Goal: Transaction & Acquisition: Purchase product/service

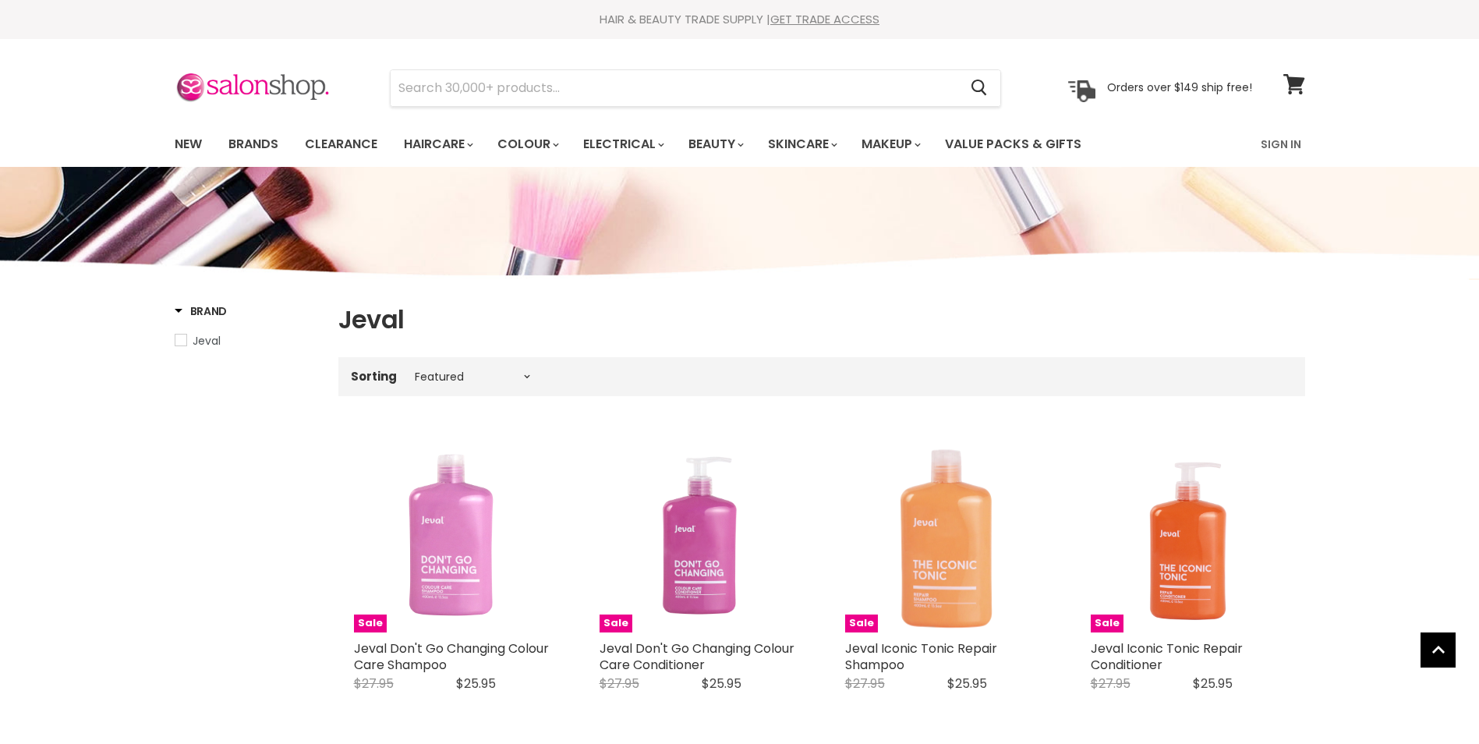
select select "manual"
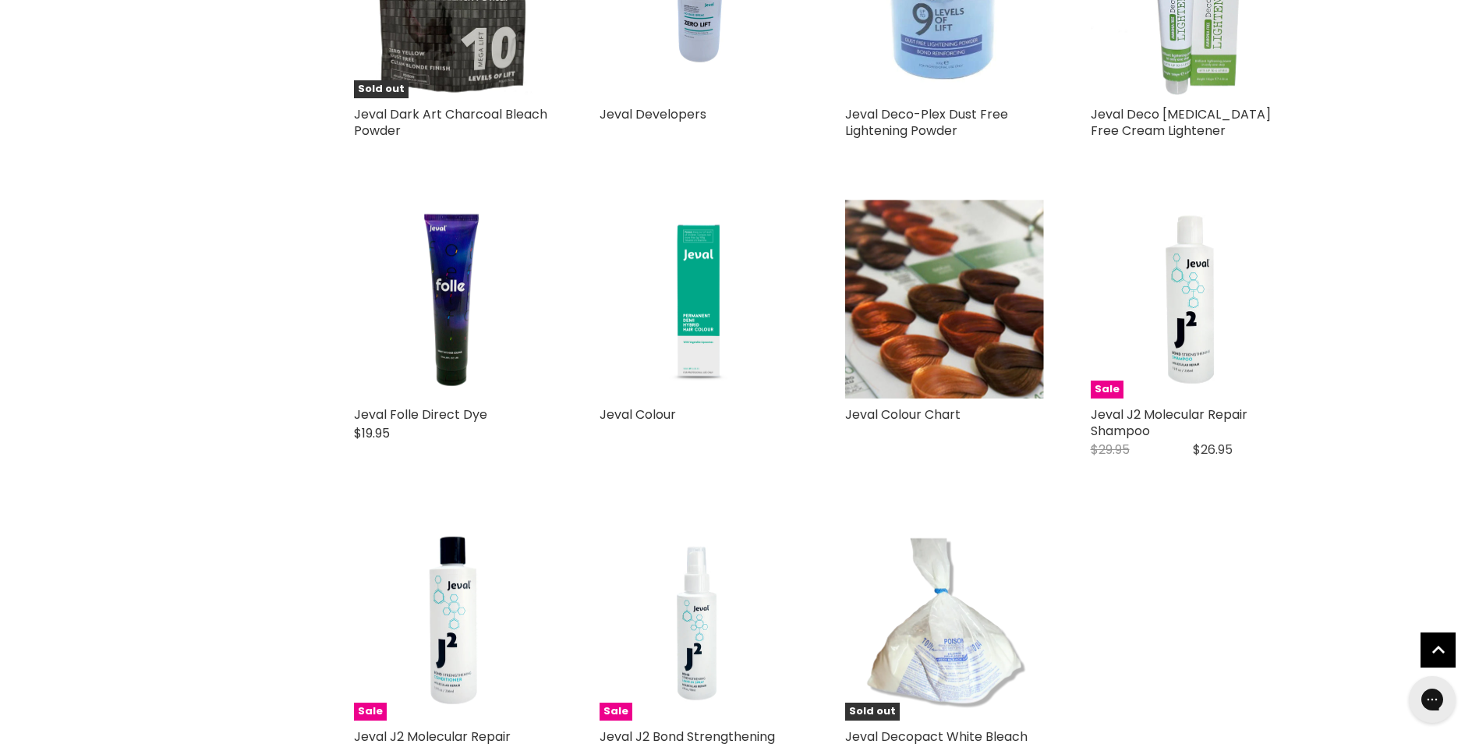
scroll to position [3197, 0]
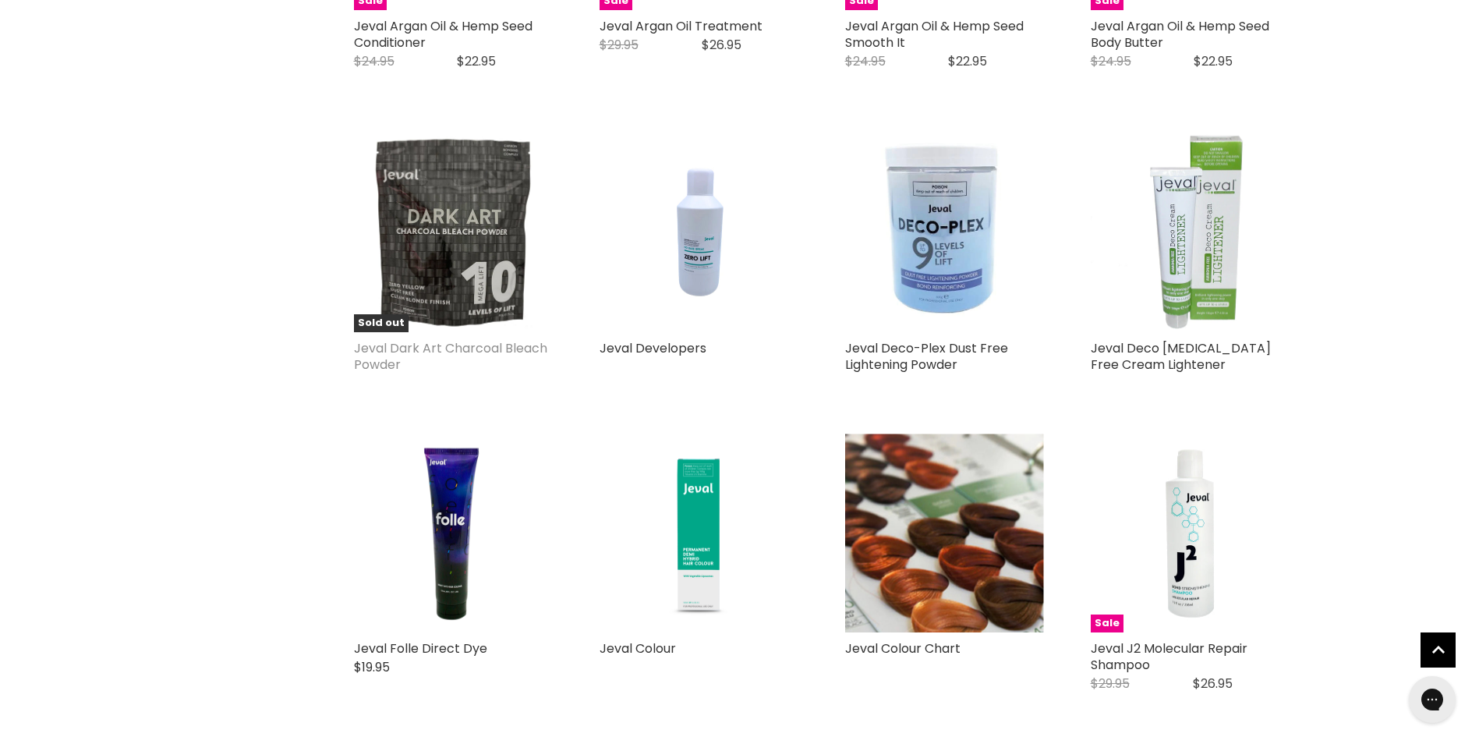
click at [425, 342] on link "Jeval Dark Art Charcoal Bleach Powder" at bounding box center [450, 356] width 193 height 34
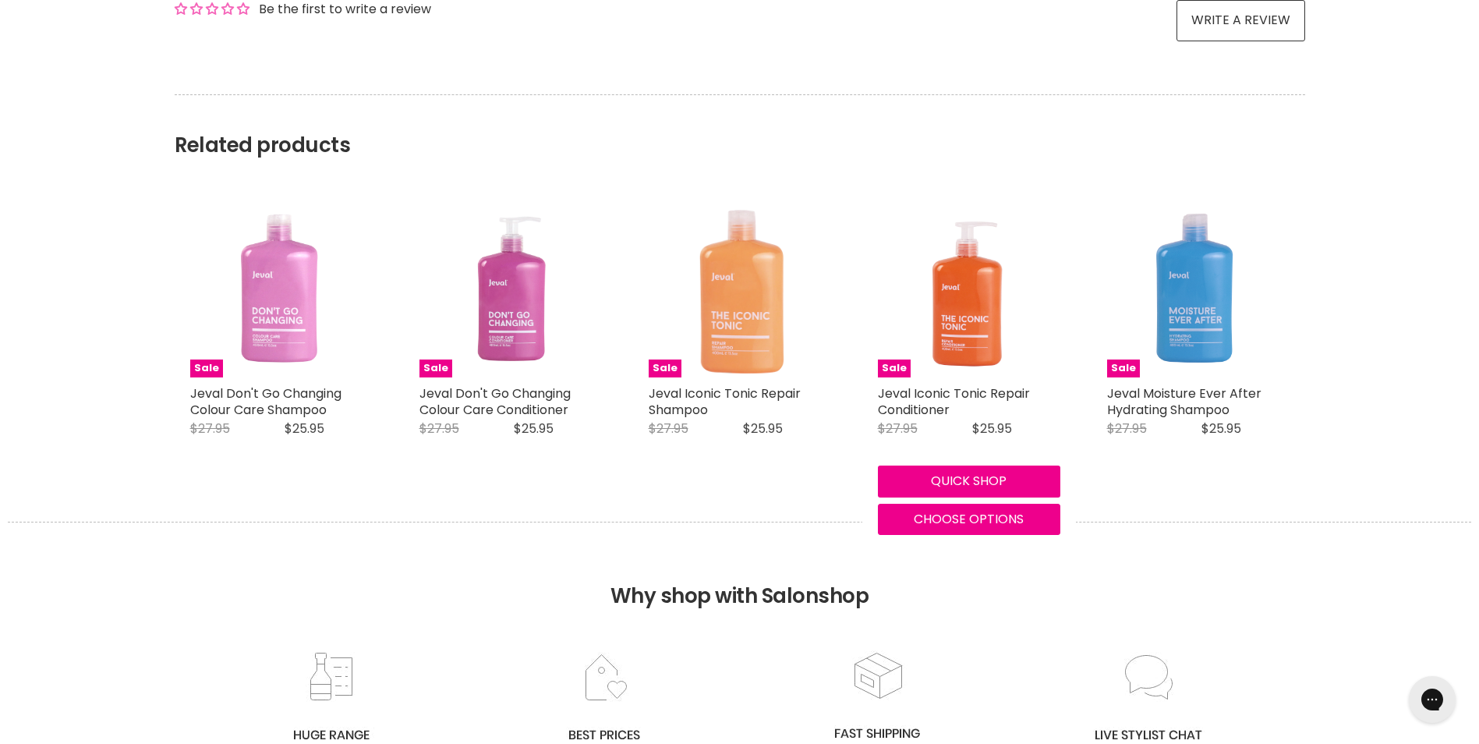
scroll to position [1170, 0]
